Goal: Information Seeking & Learning: Learn about a topic

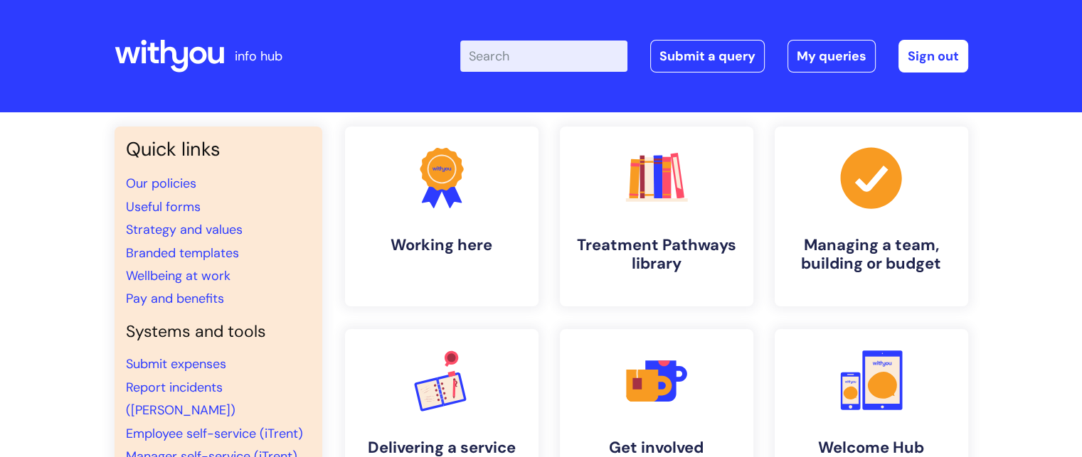
click at [542, 53] on input "Enter your search term here..." at bounding box center [543, 56] width 167 height 31
type input "job description"
click button "Search" at bounding box center [0, 0] width 0 height 0
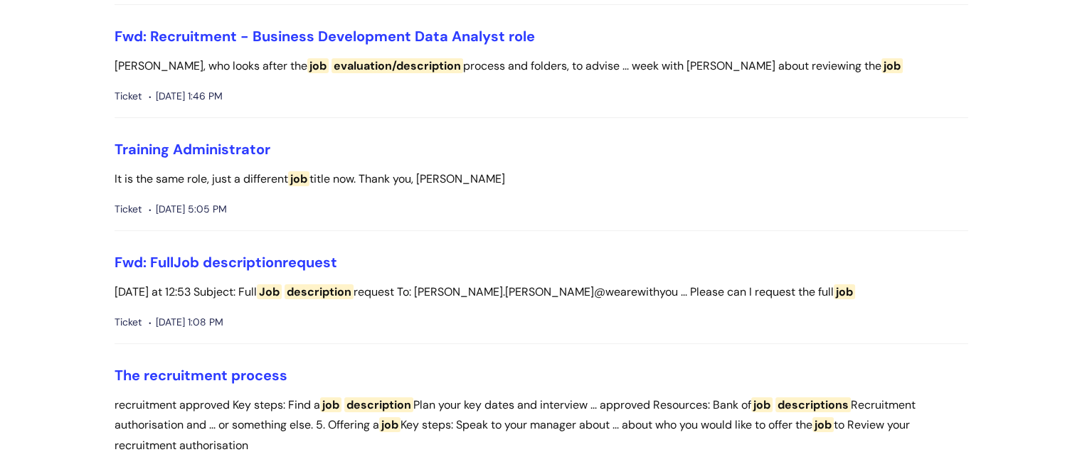
scroll to position [251, 0]
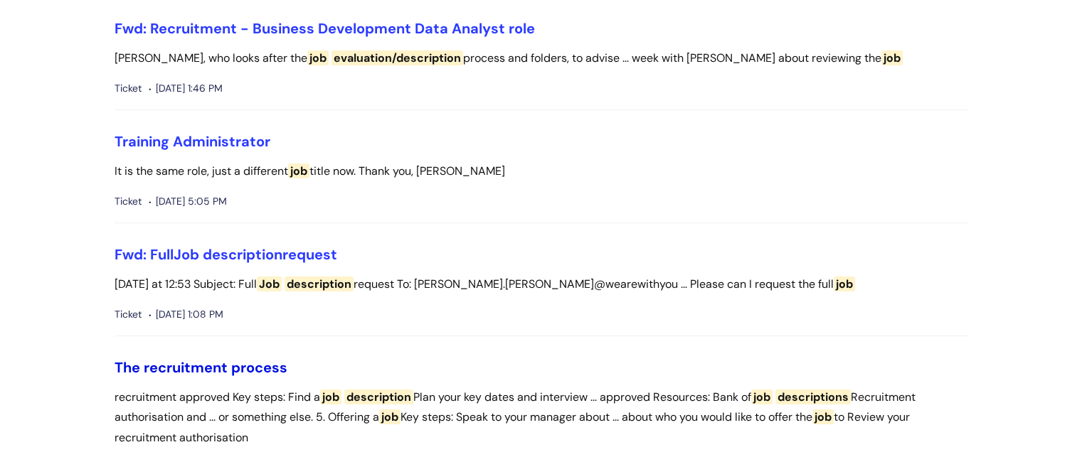
click at [248, 361] on link "The recruitment process" at bounding box center [200, 367] width 173 height 18
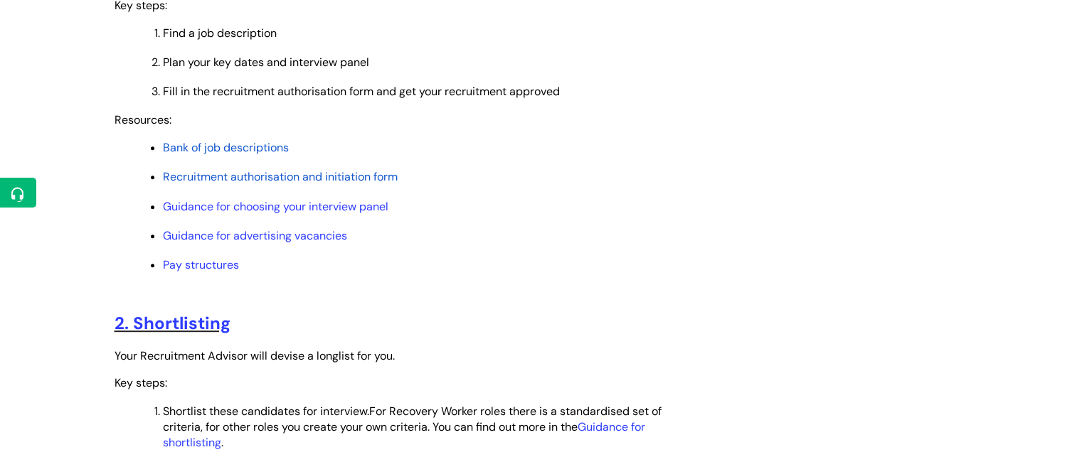
scroll to position [659, 0]
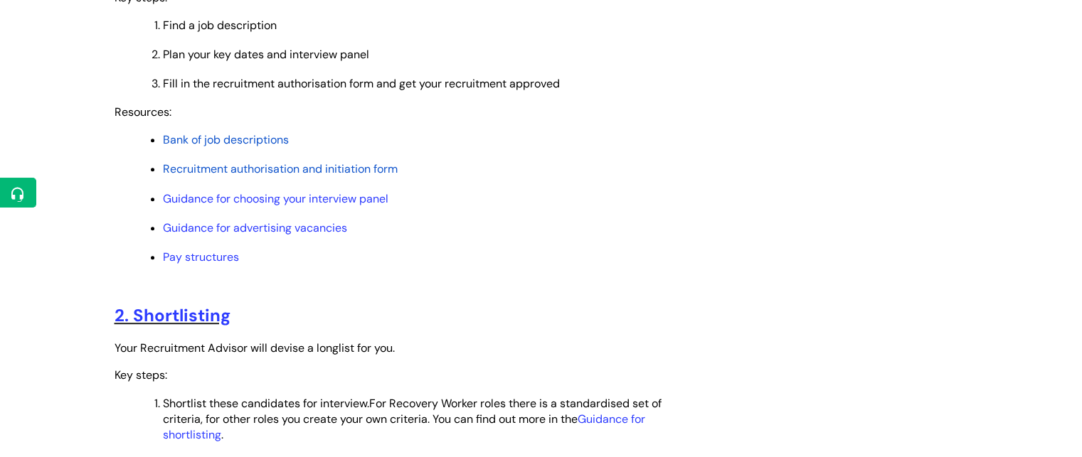
click at [289, 139] on span "Bank of job descriptions" at bounding box center [226, 139] width 126 height 15
